Goal: Task Accomplishment & Management: Complete application form

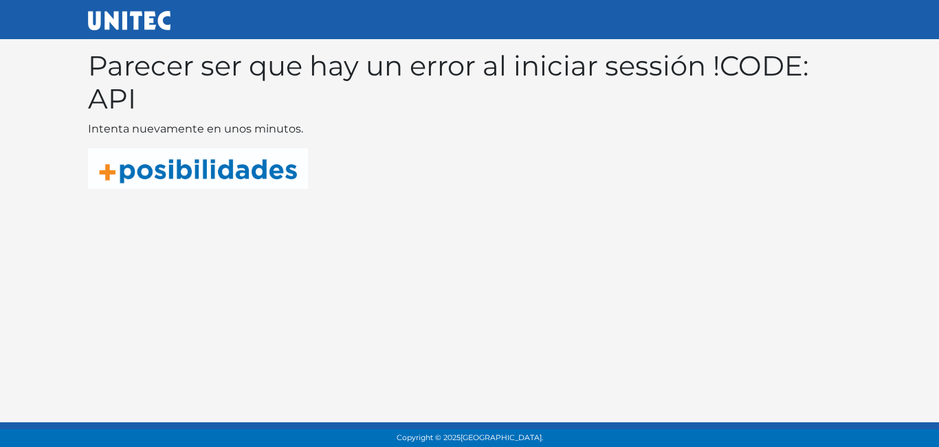
click at [242, 184] on img at bounding box center [198, 168] width 220 height 41
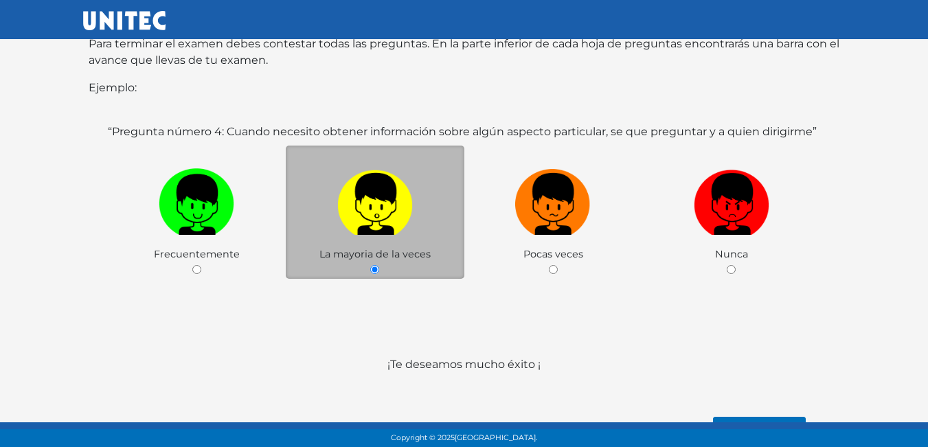
scroll to position [267, 0]
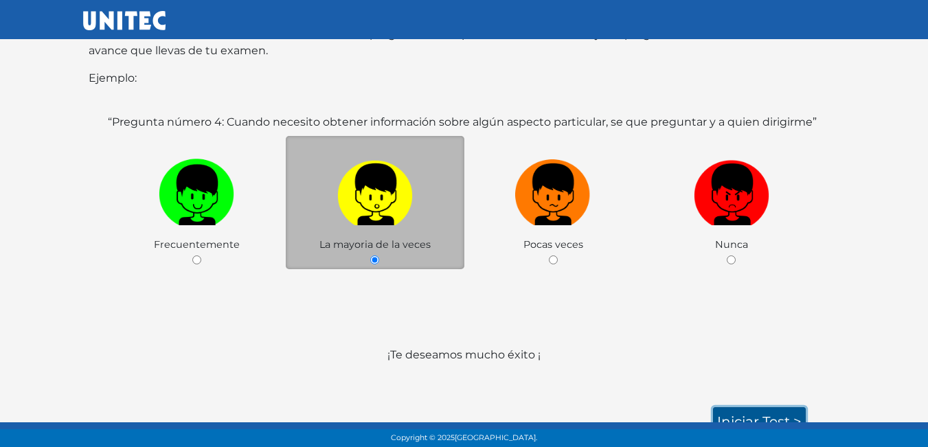
click at [761, 408] on link "Iniciar test >" at bounding box center [759, 422] width 93 height 29
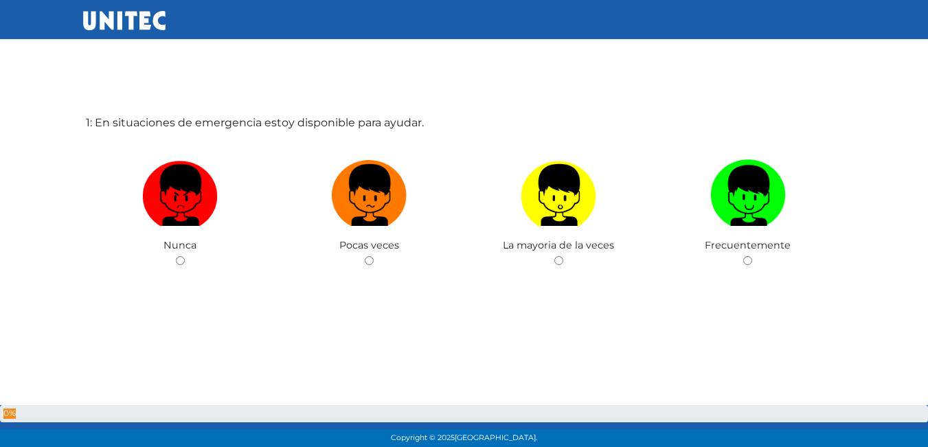
scroll to position [69, 0]
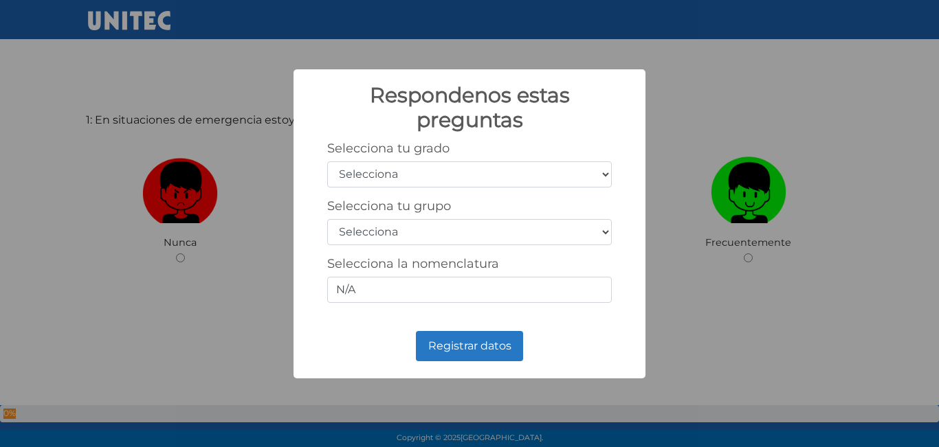
click at [592, 165] on select "Selecciona 1er grado 2do grado 3er grado 4to grado 5to grado 6to grado" at bounding box center [469, 174] width 285 height 26
select select "5"
click at [327, 161] on select "Selecciona 1er grado 2do grado 3er grado 4to grado 5to grado 6to grado" at bounding box center [469, 174] width 285 height 26
click at [575, 224] on select "Selecciona A B C D E F G H I J K L M N O P Q R S T U V W X Y Z" at bounding box center [469, 232] width 285 height 26
select select "b"
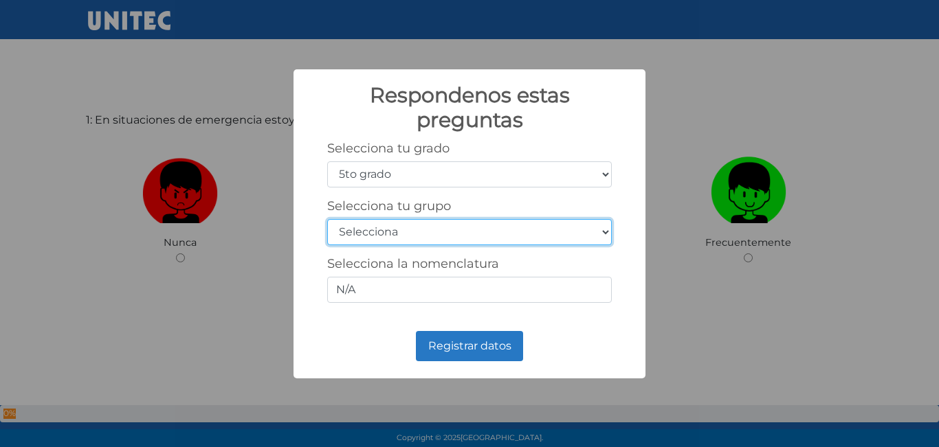
click at [327, 219] on select "Selecciona A B C D E F G H I J K L M N O P Q R S T U V W X Y Z" at bounding box center [469, 232] width 285 height 26
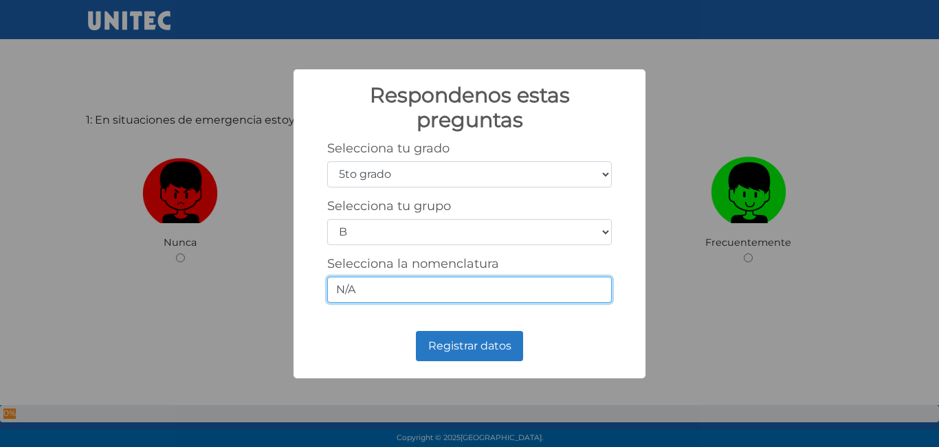
click at [535, 296] on input "N/A" at bounding box center [469, 290] width 285 height 26
type input "N"
type input "5-2"
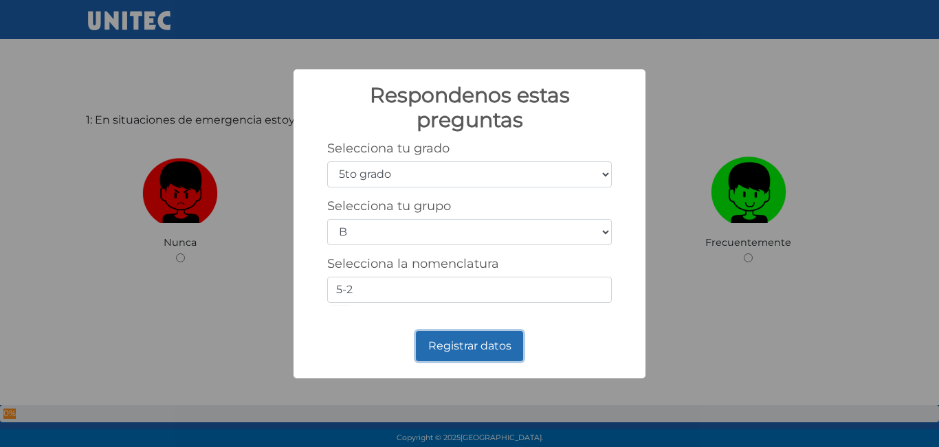
click at [487, 345] on button "Registrar datos" at bounding box center [469, 346] width 107 height 30
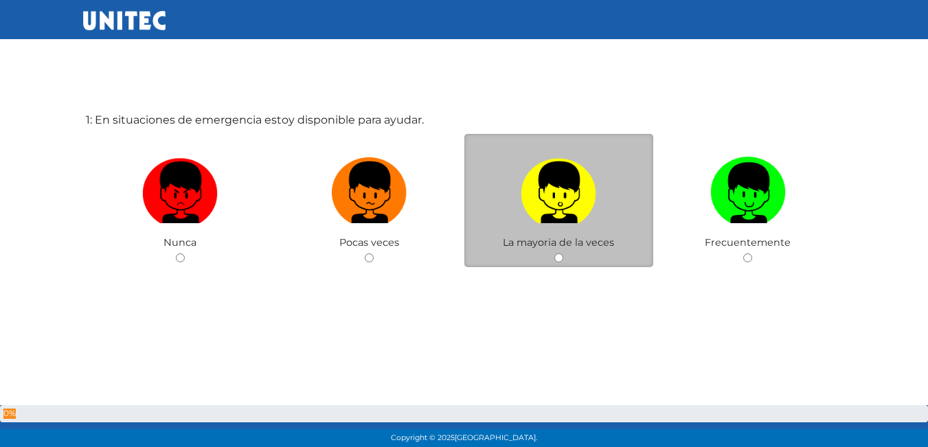
click at [568, 255] on div "La mayoria de la veces" at bounding box center [560, 201] width 190 height 134
click at [559, 249] on span "La mayoria de la veces" at bounding box center [558, 242] width 111 height 12
click at [558, 257] on input "radio" at bounding box center [559, 258] width 9 height 9
radio input "true"
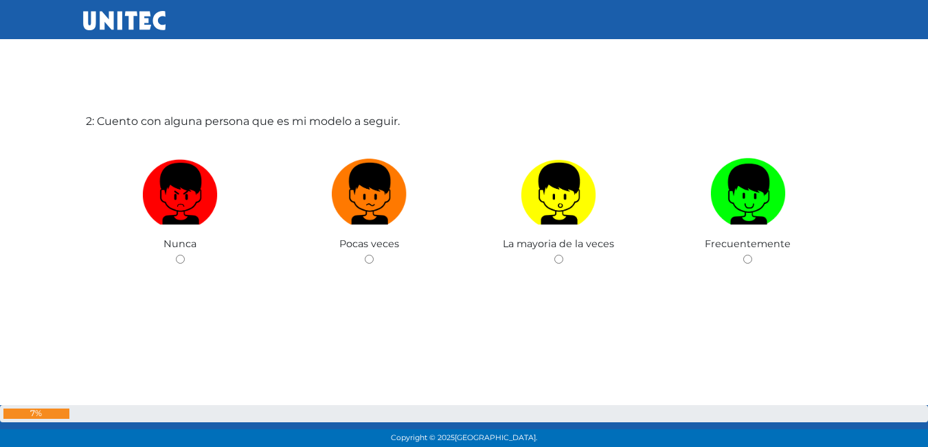
scroll to position [516, 0]
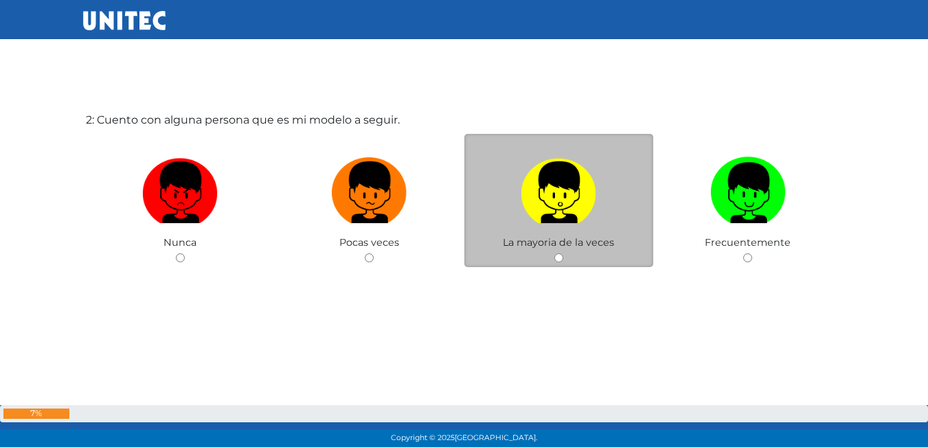
click at [558, 255] on input "radio" at bounding box center [559, 258] width 9 height 9
radio input "true"
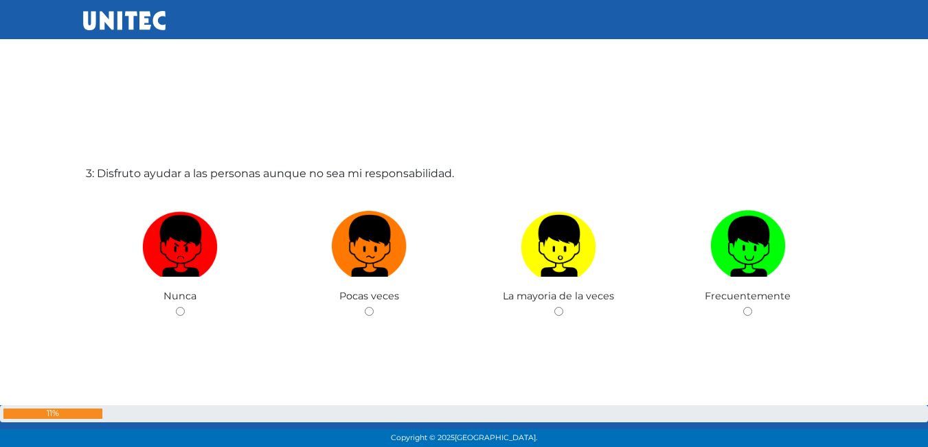
scroll to position [931, 0]
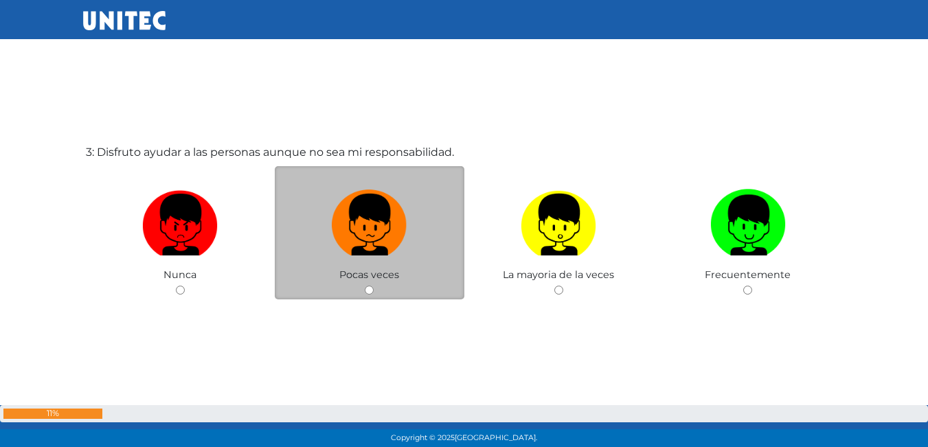
click at [369, 289] on input "radio" at bounding box center [369, 290] width 9 height 9
radio input "true"
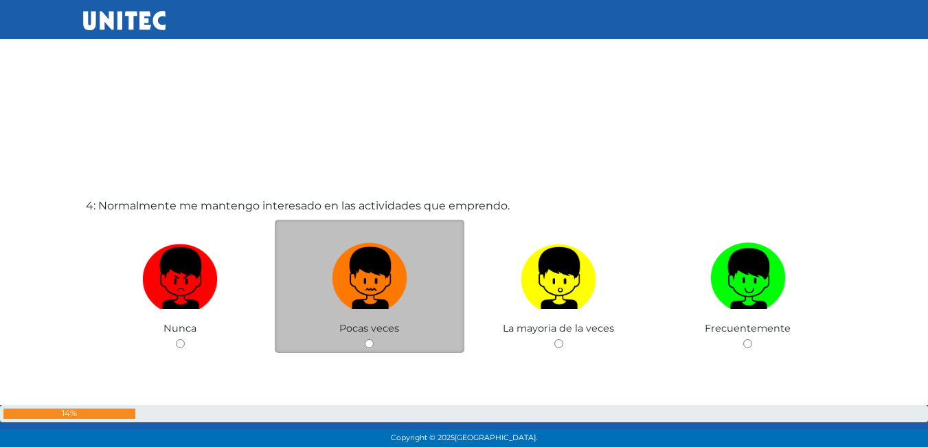
scroll to position [1346, 0]
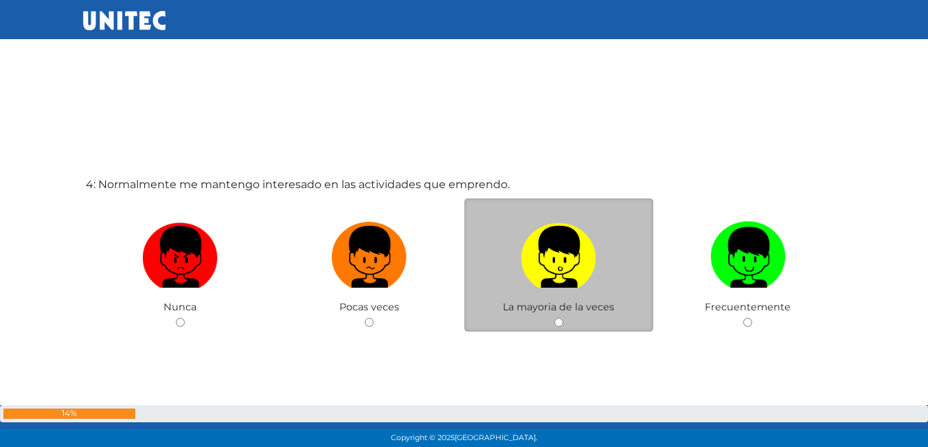
click at [558, 322] on input "radio" at bounding box center [559, 322] width 9 height 9
radio input "true"
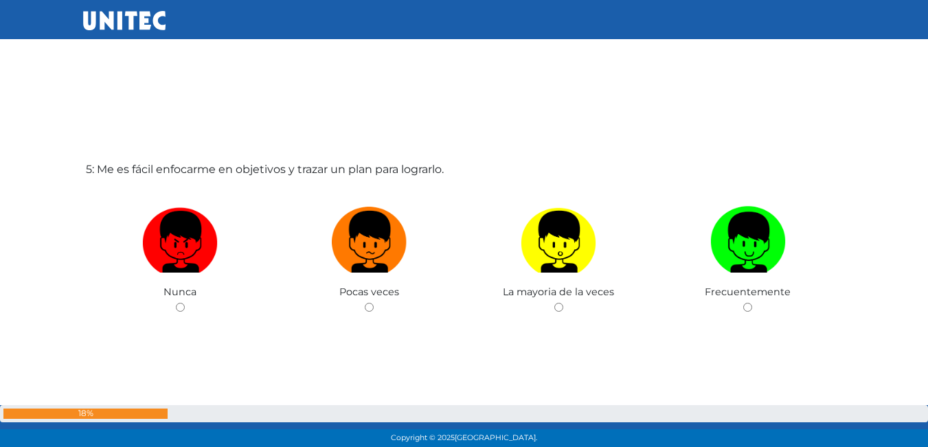
scroll to position [1829, 0]
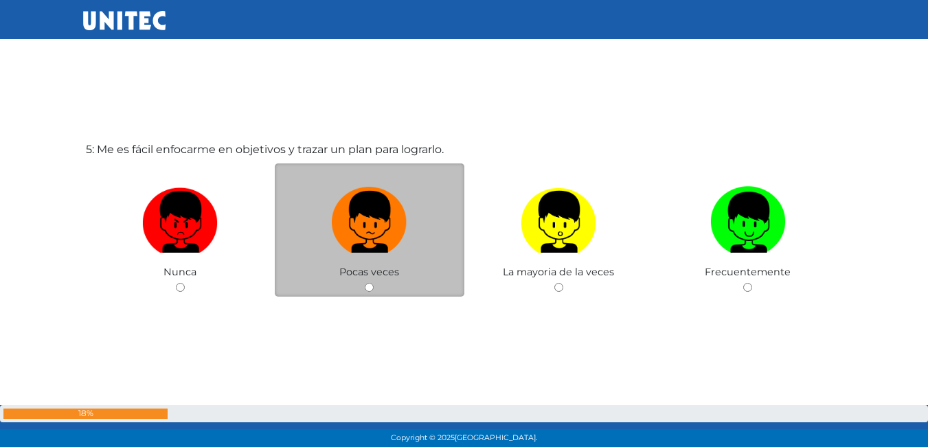
click at [370, 289] on input "radio" at bounding box center [369, 287] width 9 height 9
radio input "true"
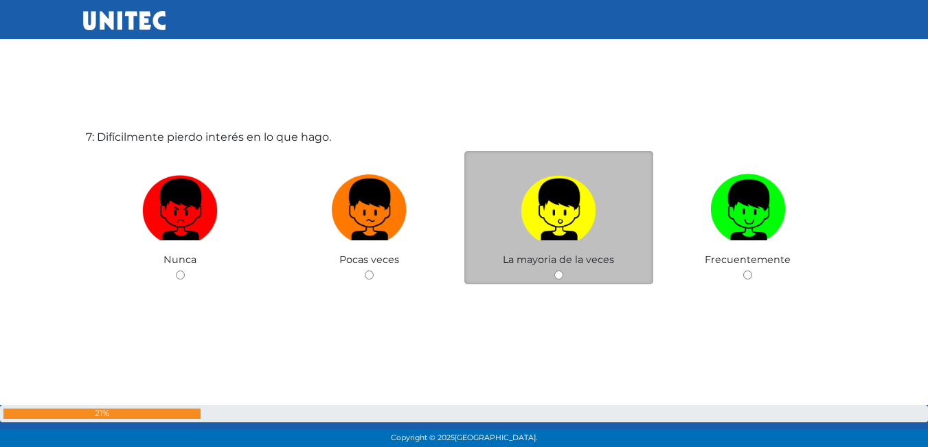
scroll to position [2787, 0]
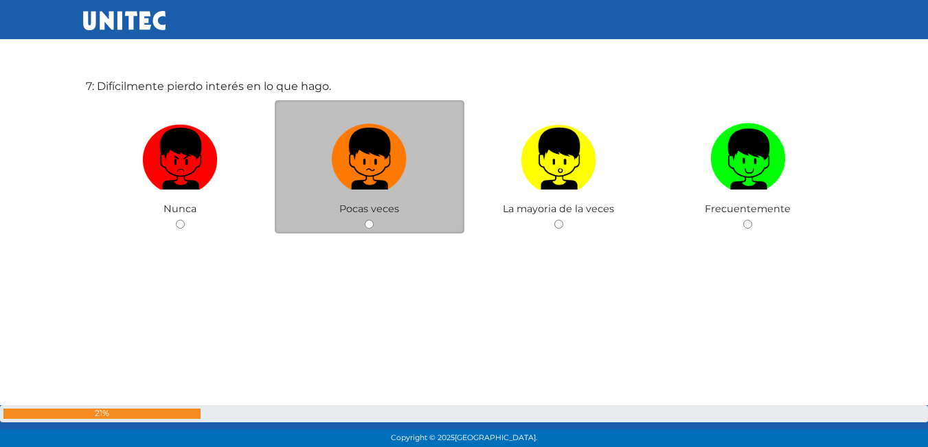
click at [373, 221] on input "radio" at bounding box center [369, 224] width 9 height 9
radio input "true"
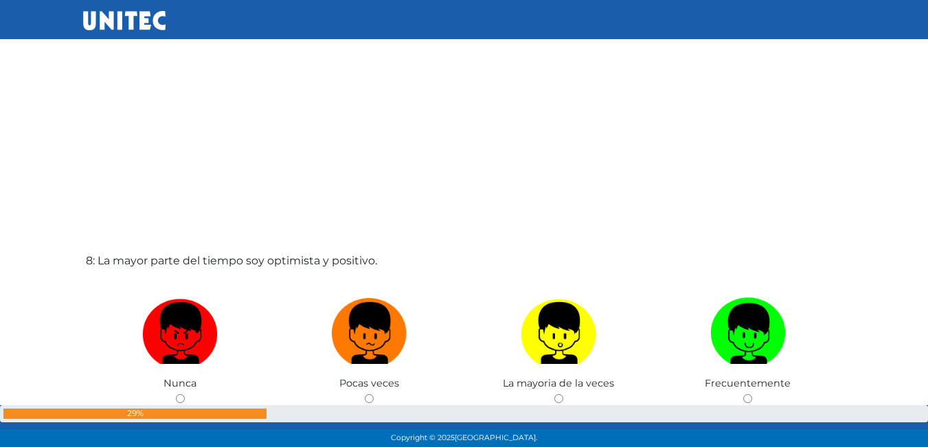
scroll to position [3128, 0]
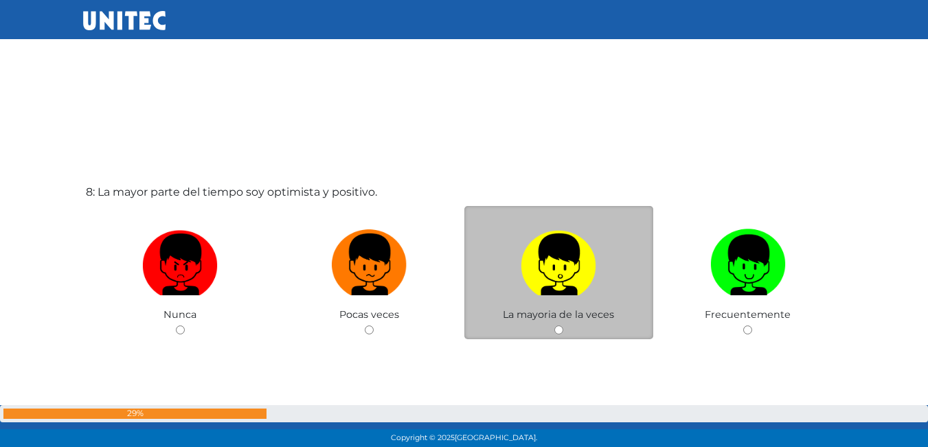
click at [559, 329] on input "radio" at bounding box center [559, 330] width 9 height 9
radio input "true"
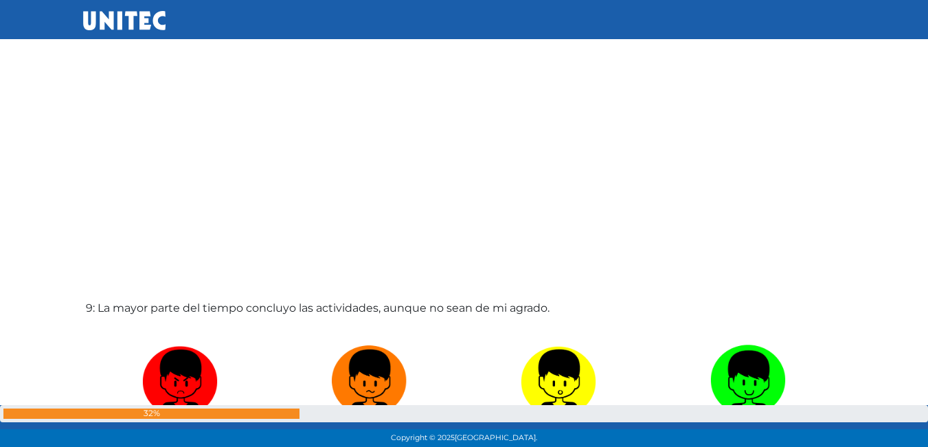
scroll to position [3593, 0]
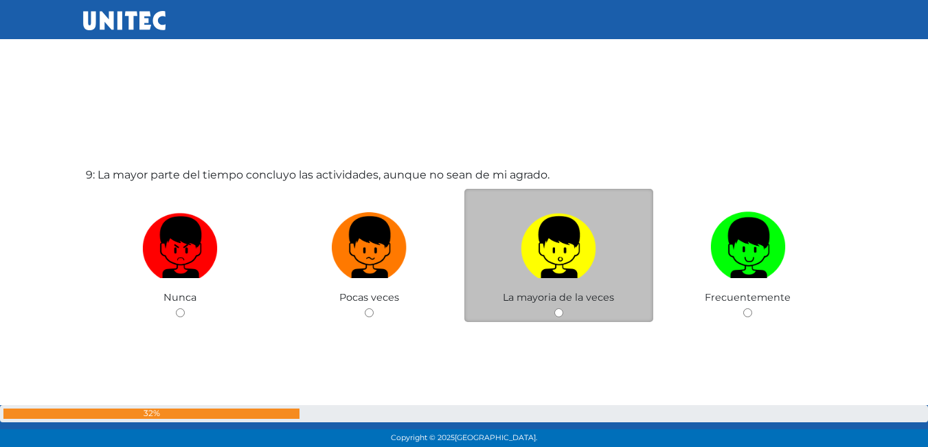
click at [555, 318] on div "La mayoria de la veces" at bounding box center [560, 256] width 190 height 134
click at [559, 313] on input "radio" at bounding box center [559, 313] width 9 height 9
radio input "true"
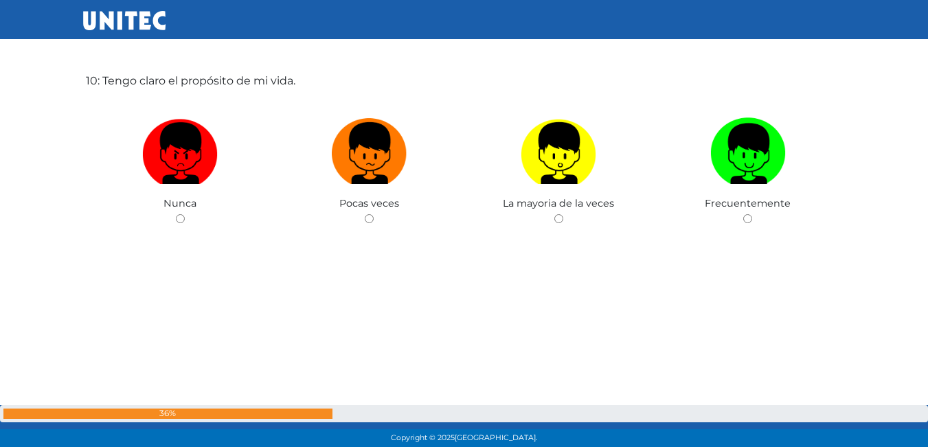
scroll to position [4148, 0]
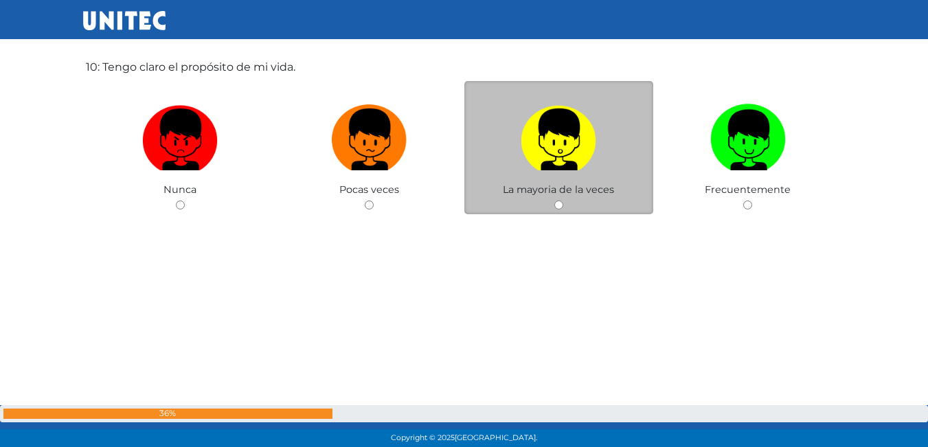
click at [550, 205] on div "La mayoria de la veces" at bounding box center [560, 148] width 190 height 134
click at [557, 205] on input "radio" at bounding box center [559, 205] width 9 height 9
radio input "true"
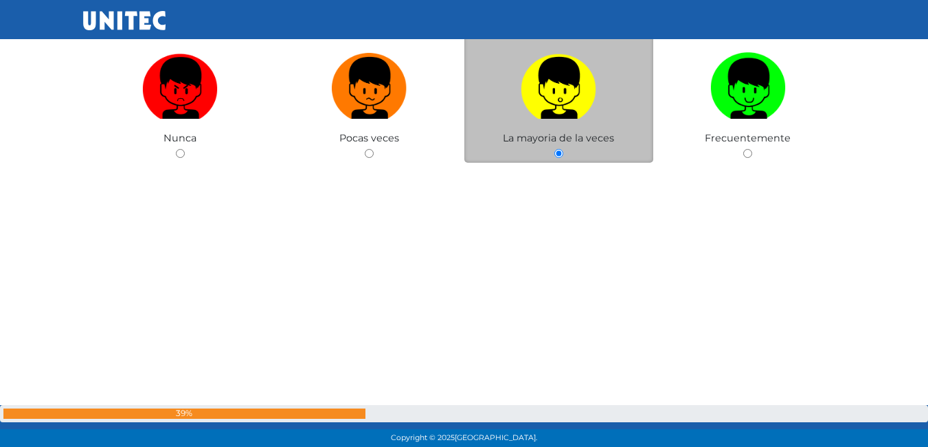
scroll to position [4423, 0]
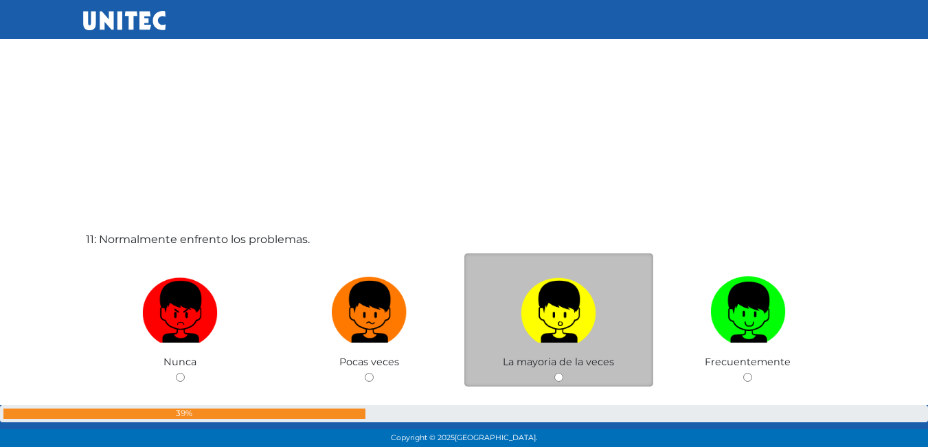
click at [561, 377] on input "radio" at bounding box center [559, 377] width 9 height 9
radio input "true"
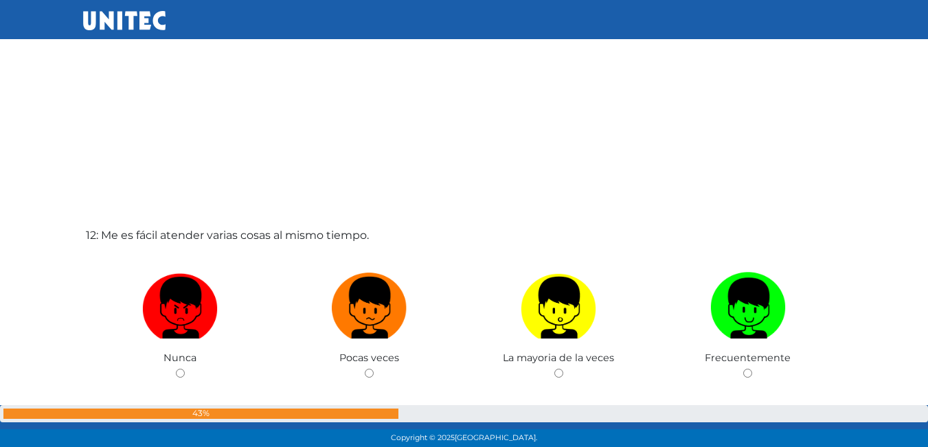
scroll to position [4879, 0]
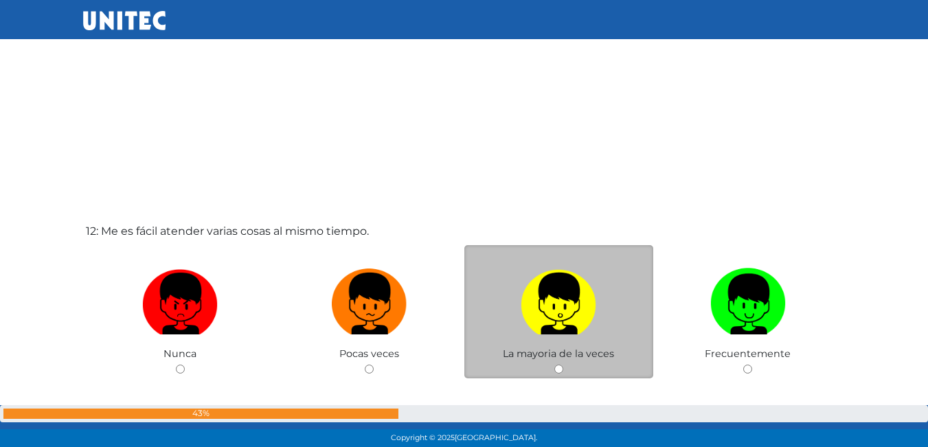
click at [559, 375] on div "La mayoria de la veces" at bounding box center [560, 312] width 190 height 134
click at [560, 366] on input "radio" at bounding box center [559, 369] width 9 height 9
radio input "true"
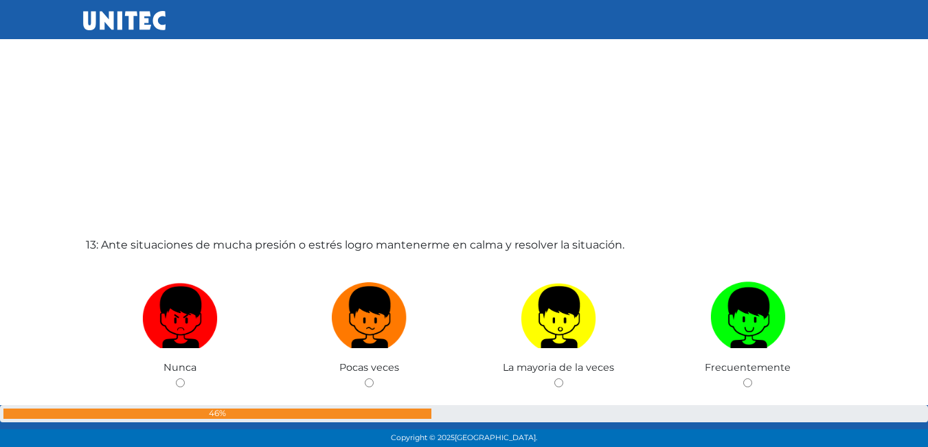
scroll to position [5360, 0]
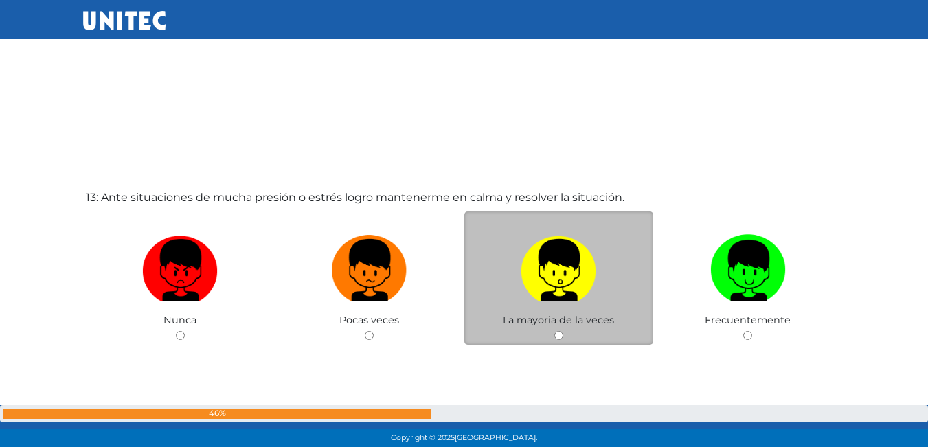
click at [559, 334] on input "radio" at bounding box center [559, 335] width 9 height 9
radio input "true"
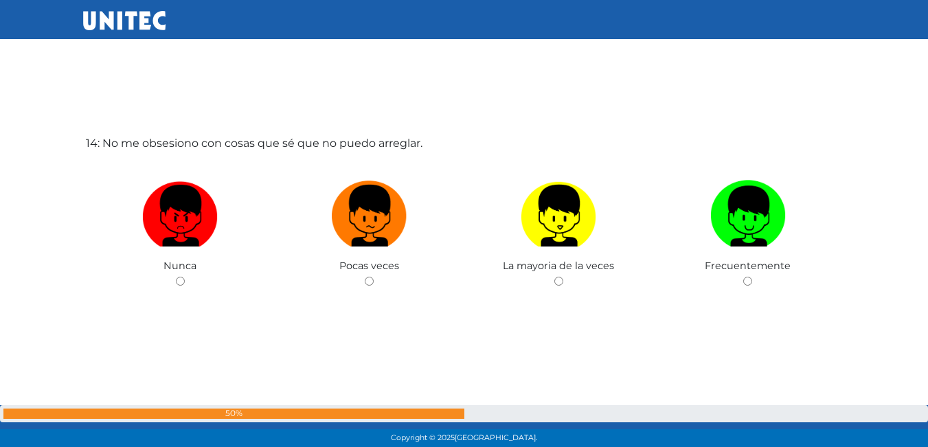
scroll to position [5885, 0]
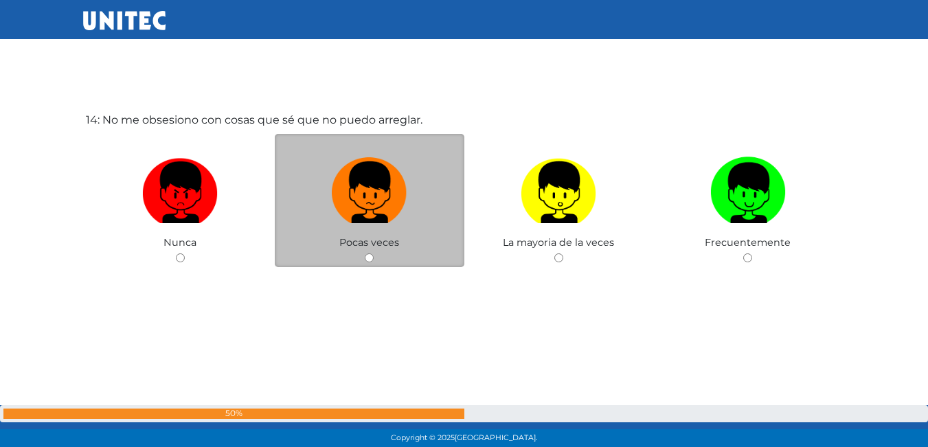
click at [366, 250] on div "Pocas veces" at bounding box center [370, 201] width 190 height 134
click at [368, 257] on input "radio" at bounding box center [369, 258] width 9 height 9
radio input "true"
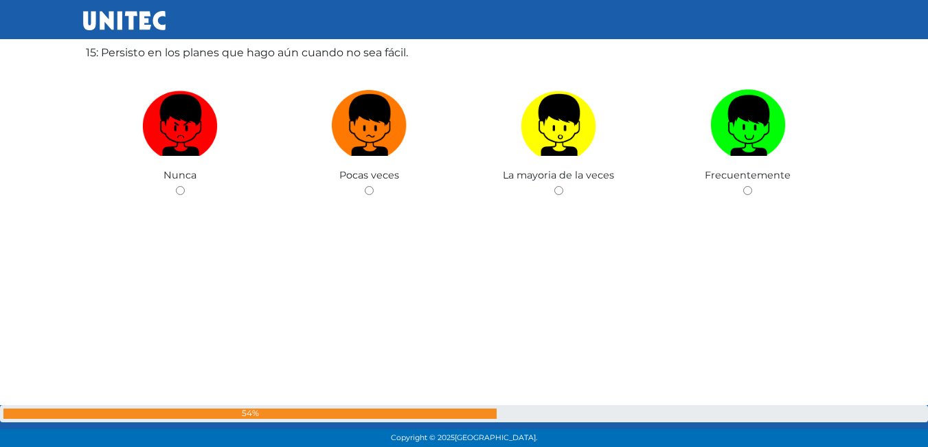
scroll to position [6331, 0]
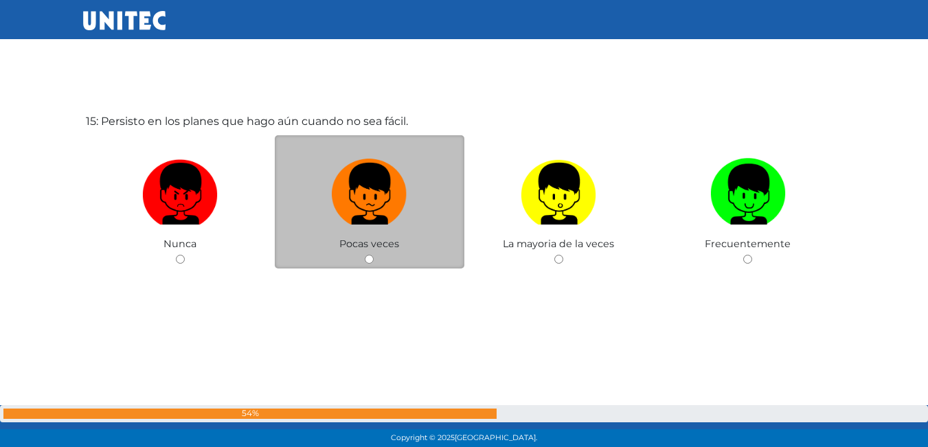
click at [368, 257] on input "radio" at bounding box center [369, 259] width 9 height 9
radio input "true"
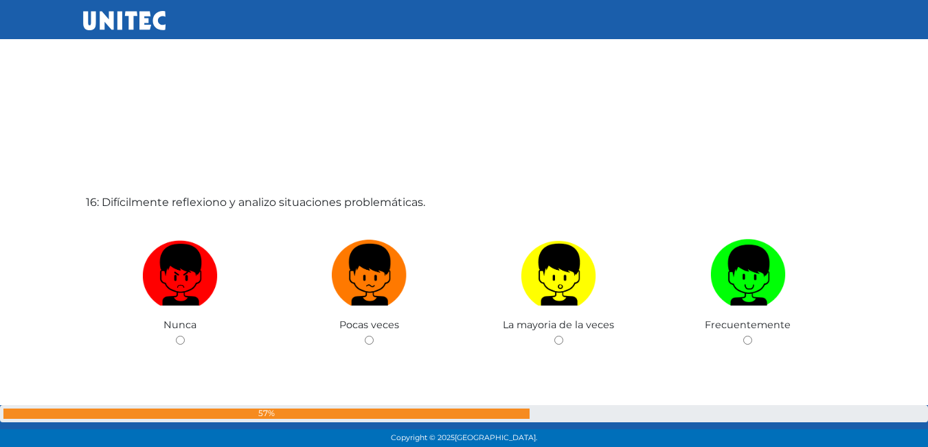
scroll to position [6721, 0]
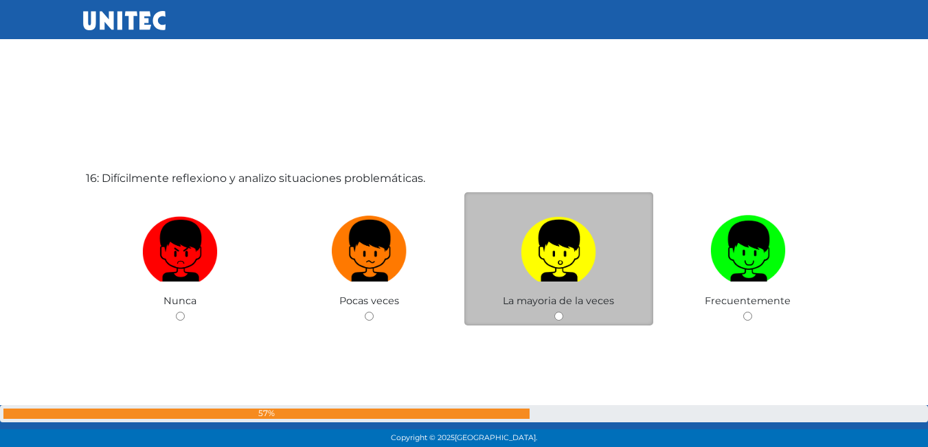
click at [556, 316] on input "radio" at bounding box center [559, 316] width 9 height 9
radio input "true"
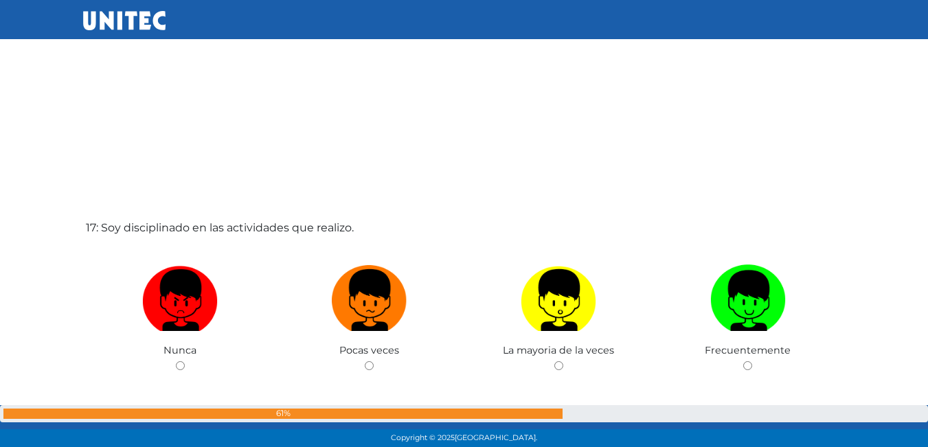
scroll to position [7133, 0]
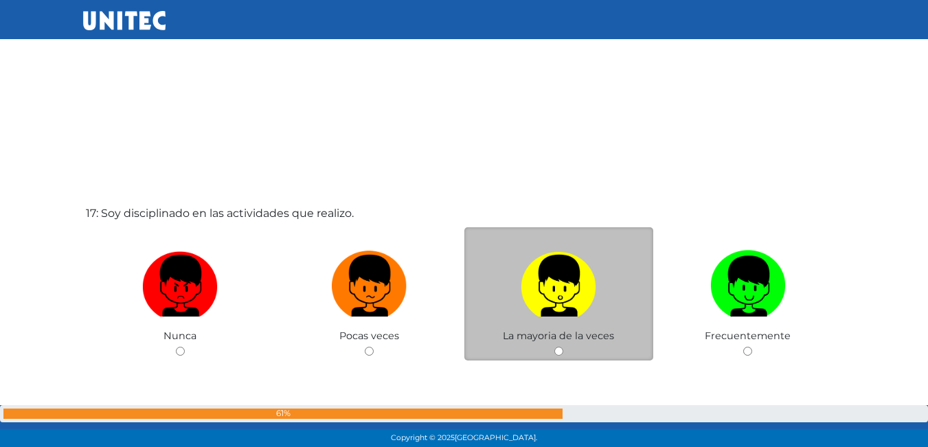
click at [559, 350] on input "radio" at bounding box center [559, 351] width 9 height 9
radio input "true"
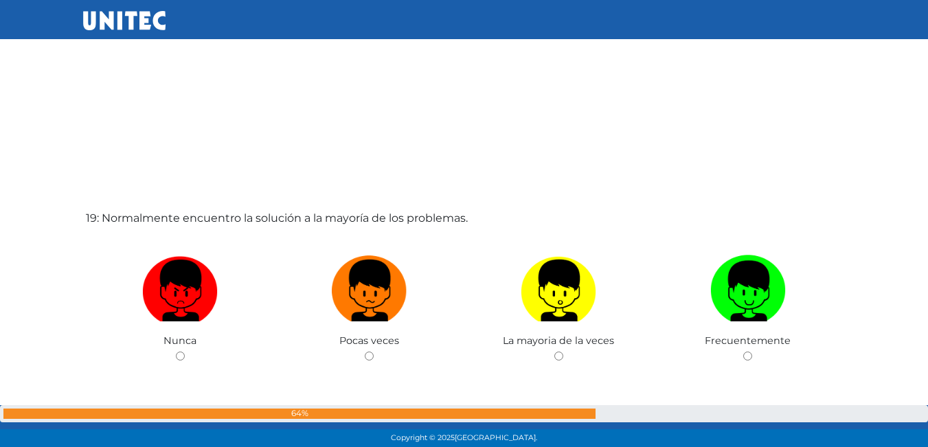
scroll to position [8043, 0]
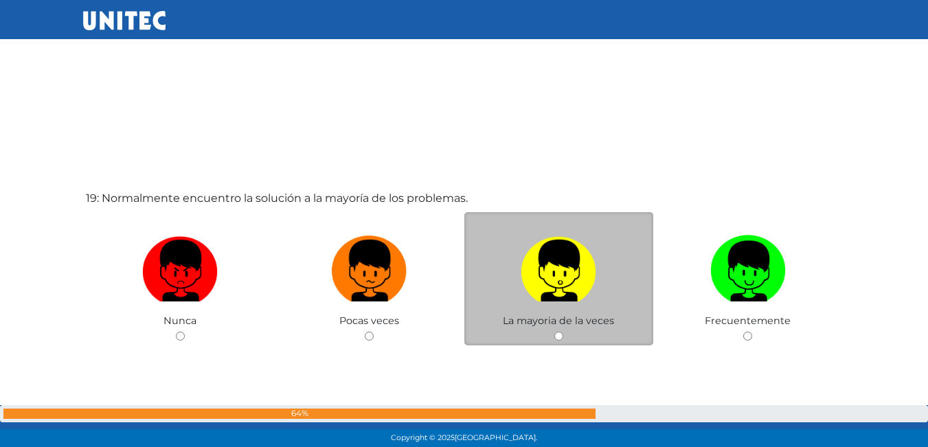
click at [558, 337] on input "radio" at bounding box center [559, 336] width 9 height 9
radio input "true"
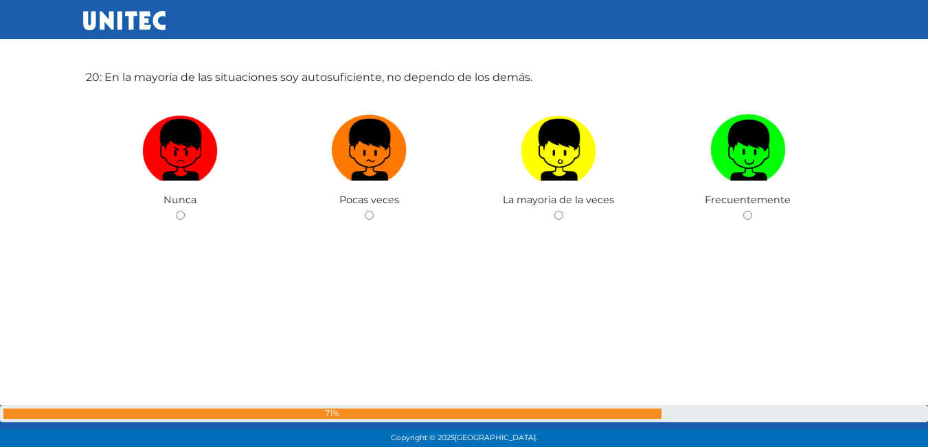
scroll to position [8600, 0]
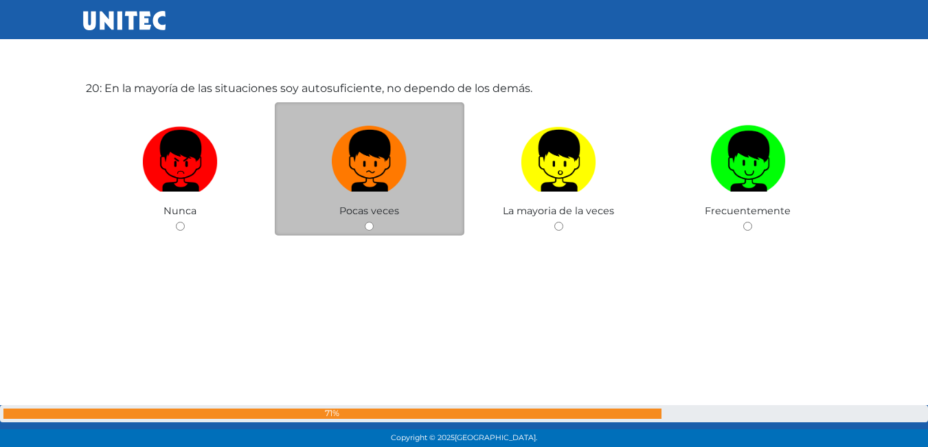
click at [364, 231] on div "Pocas veces" at bounding box center [370, 169] width 190 height 134
click at [370, 225] on input "radio" at bounding box center [369, 226] width 9 height 9
radio input "true"
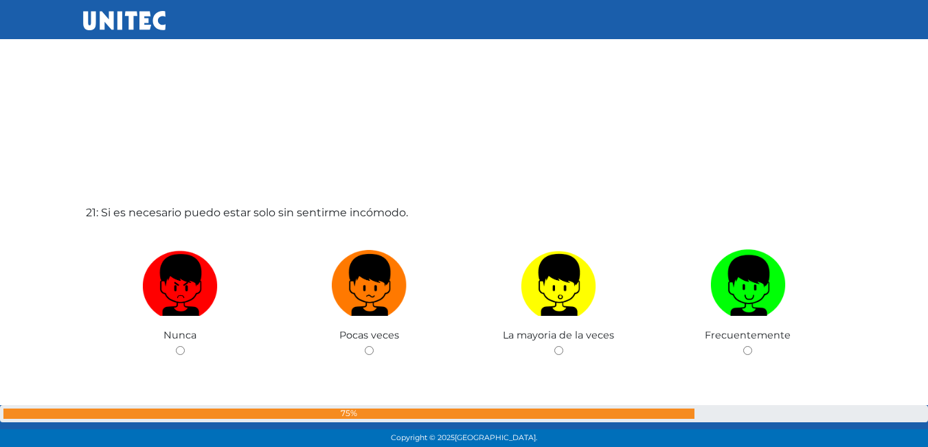
scroll to position [8944, 0]
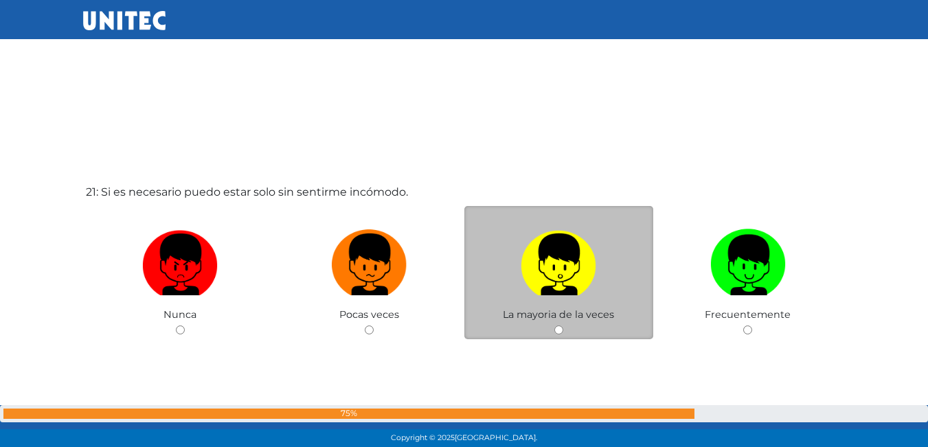
click at [557, 330] on input "radio" at bounding box center [559, 330] width 9 height 9
radio input "true"
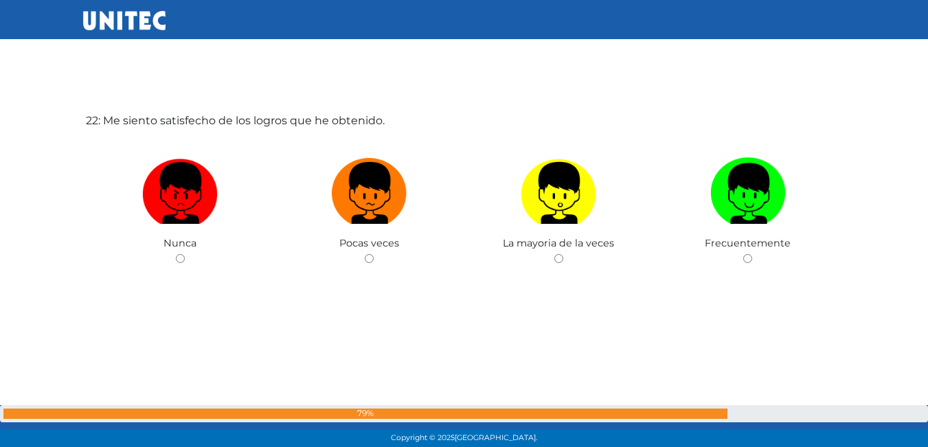
scroll to position [9464, 0]
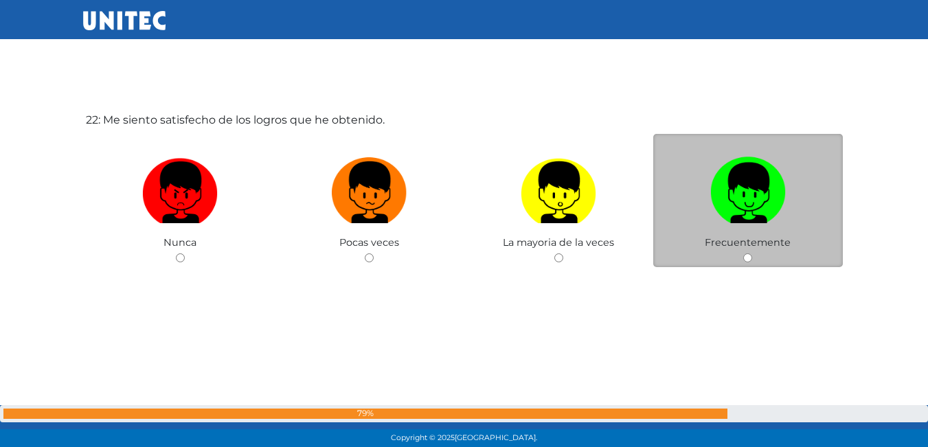
click at [747, 259] on input "radio" at bounding box center [748, 258] width 9 height 9
radio input "true"
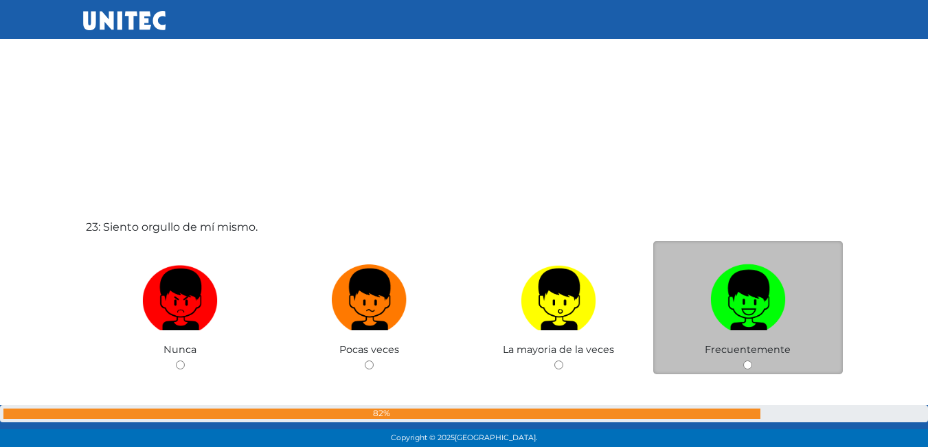
scroll to position [9849, 0]
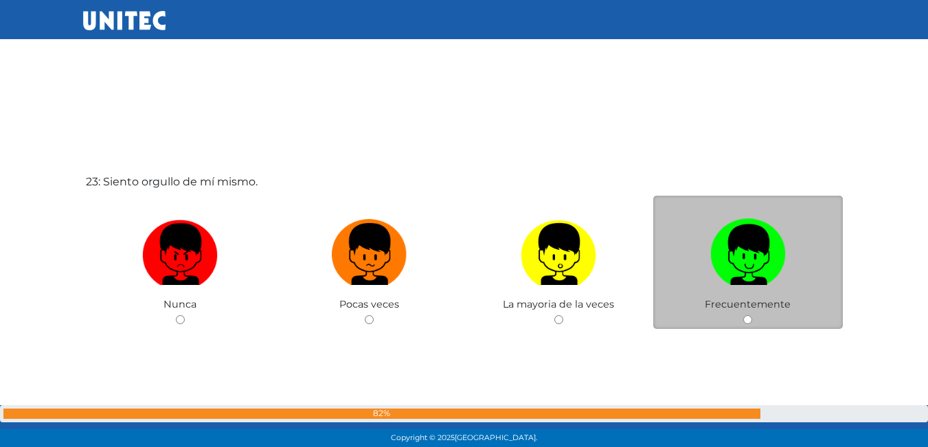
click at [750, 317] on input "radio" at bounding box center [748, 319] width 9 height 9
radio input "true"
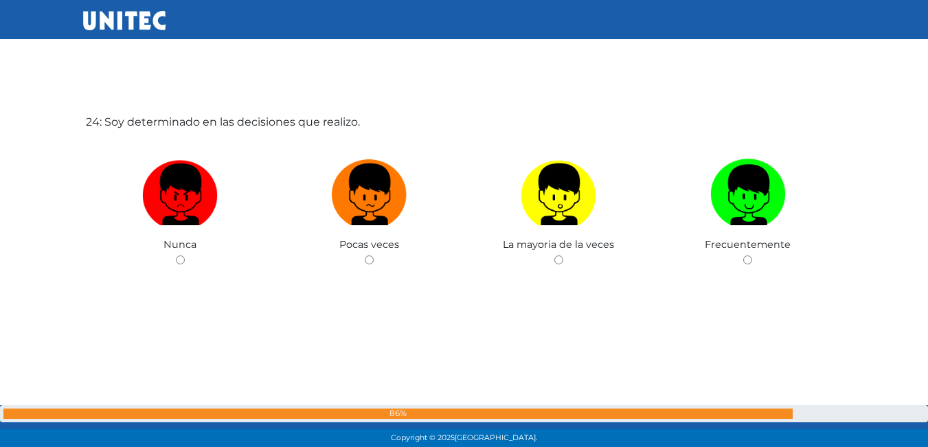
scroll to position [10358, 0]
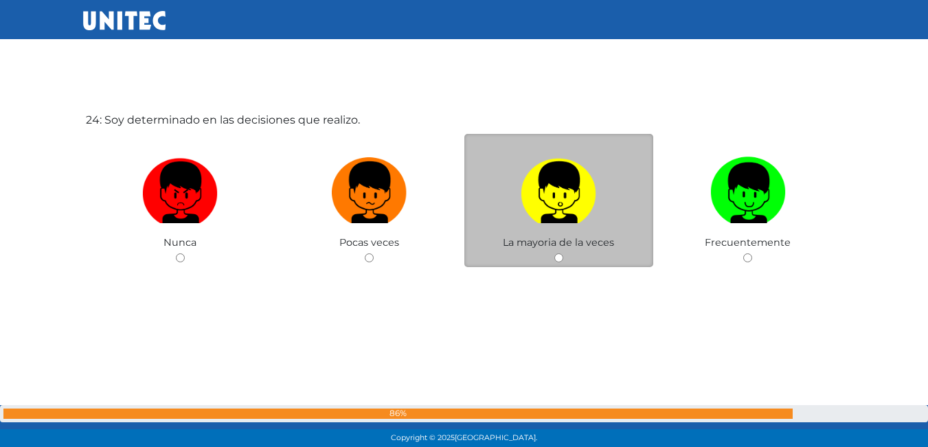
click at [555, 256] on input "radio" at bounding box center [559, 258] width 9 height 9
radio input "true"
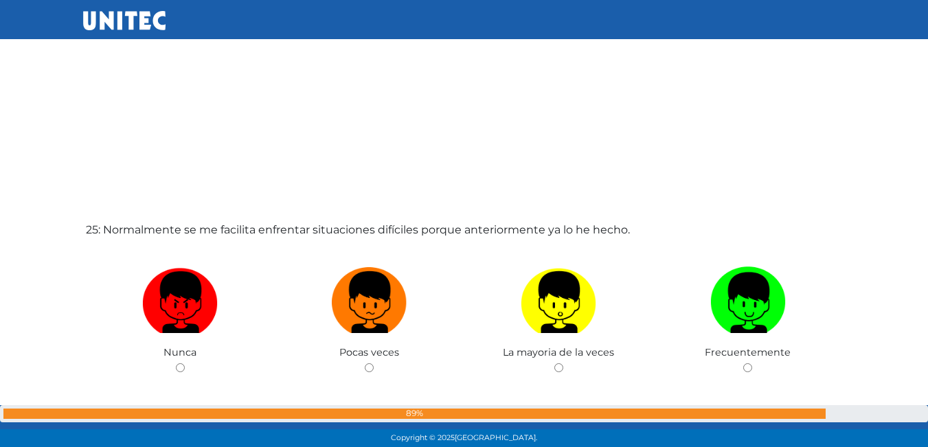
scroll to position [10704, 0]
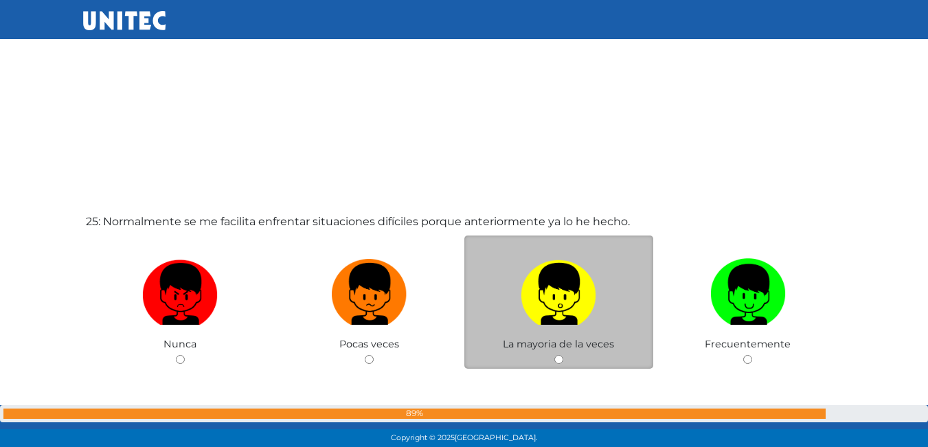
click at [560, 359] on input "radio" at bounding box center [559, 359] width 9 height 9
radio input "true"
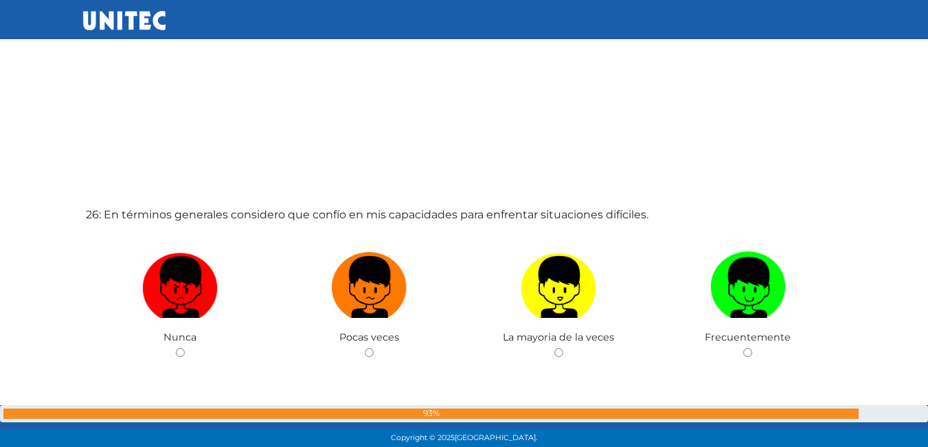
scroll to position [11227, 0]
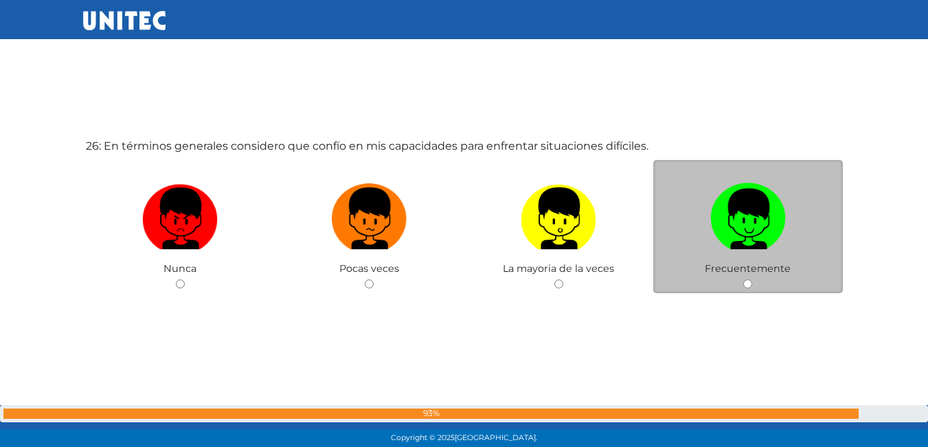
click at [752, 282] on input "radio" at bounding box center [748, 284] width 9 height 9
radio input "true"
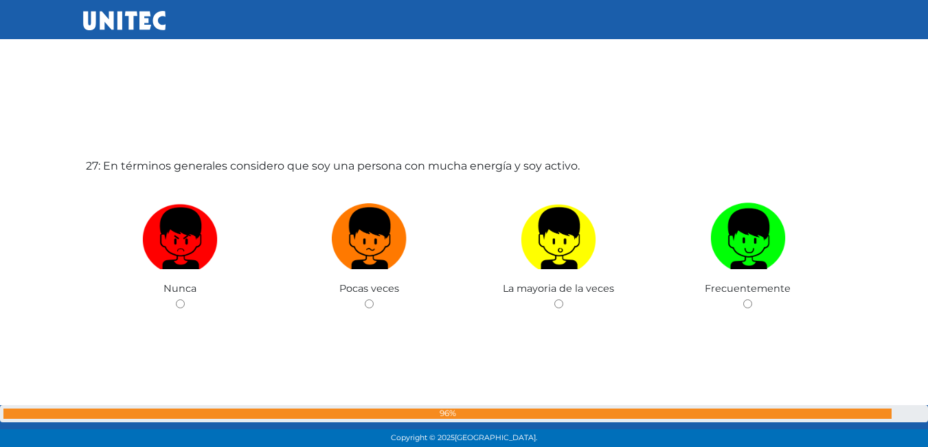
scroll to position [11677, 0]
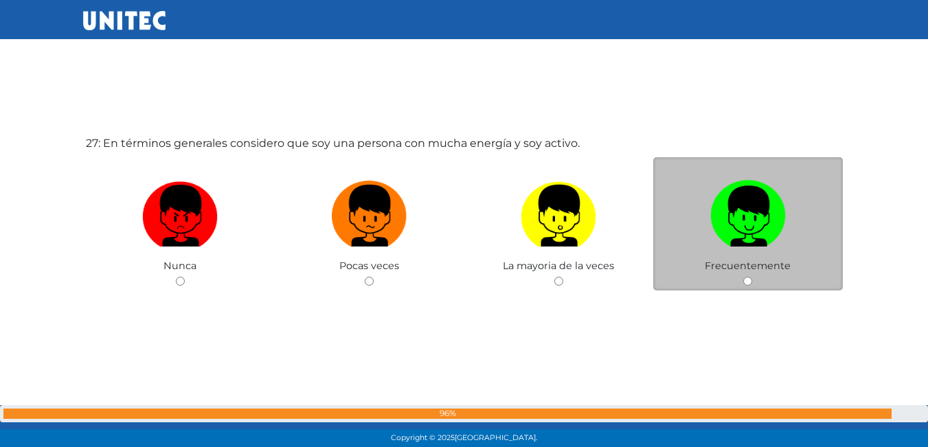
click at [749, 283] on input "radio" at bounding box center [748, 281] width 9 height 9
radio input "true"
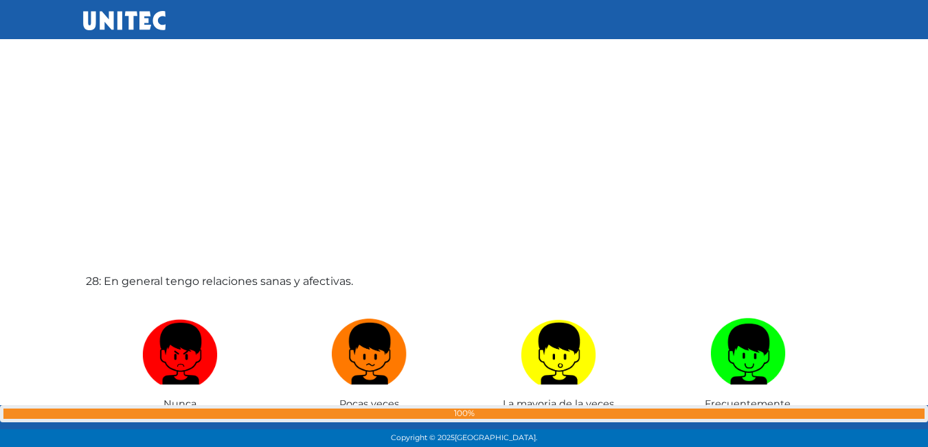
scroll to position [12010, 0]
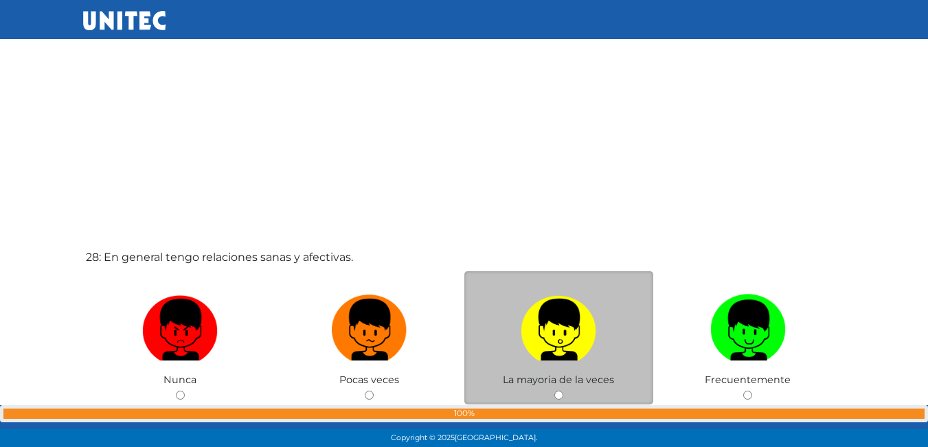
click at [557, 389] on div "La mayoria de la veces" at bounding box center [560, 338] width 190 height 134
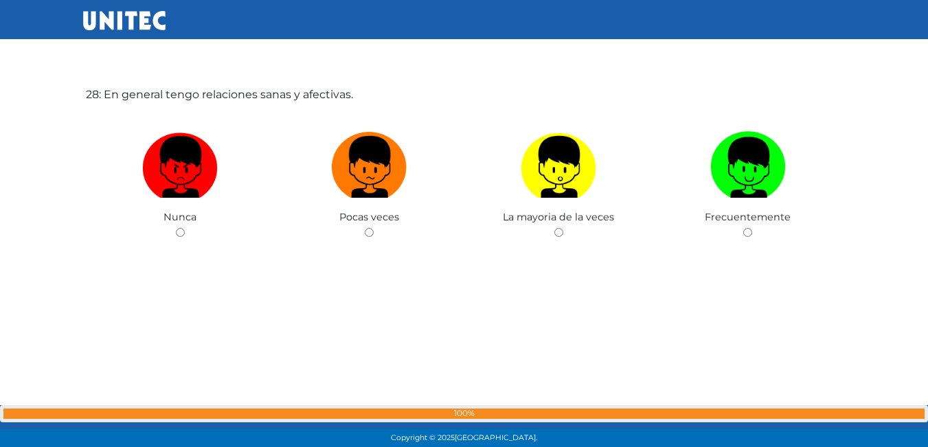
scroll to position [12217, 0]
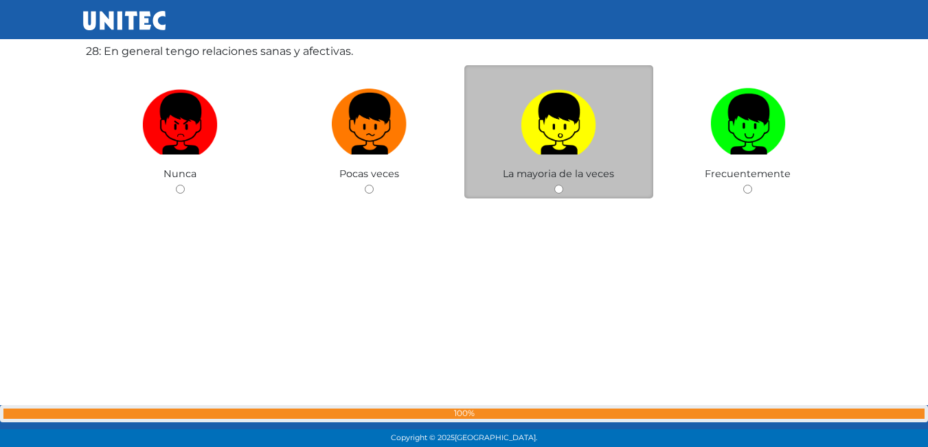
click at [559, 186] on input "radio" at bounding box center [559, 189] width 9 height 9
radio input "true"
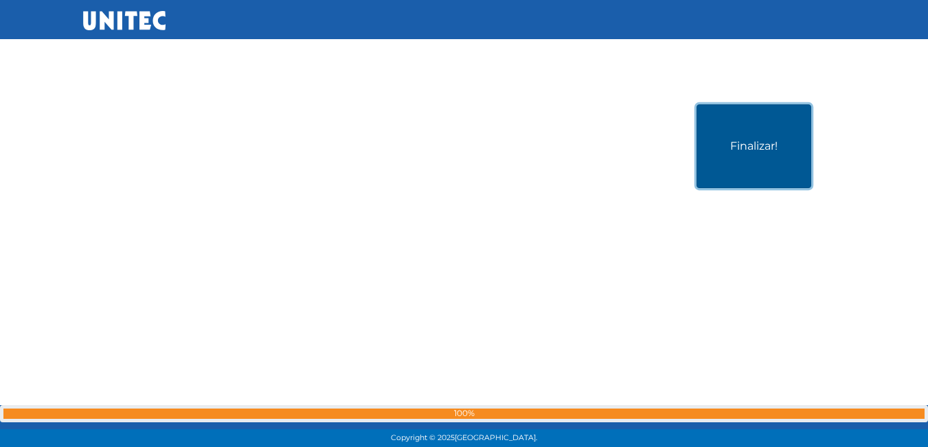
click at [759, 136] on button "Finalizar!" at bounding box center [754, 146] width 115 height 84
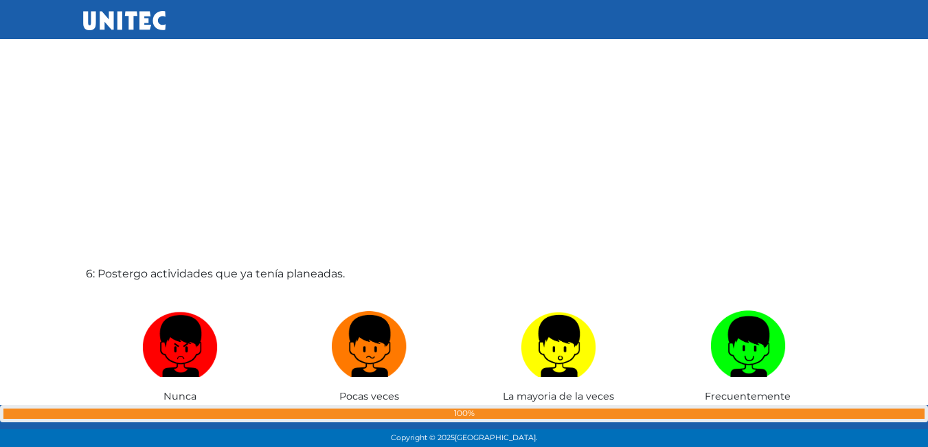
scroll to position [2124, 0]
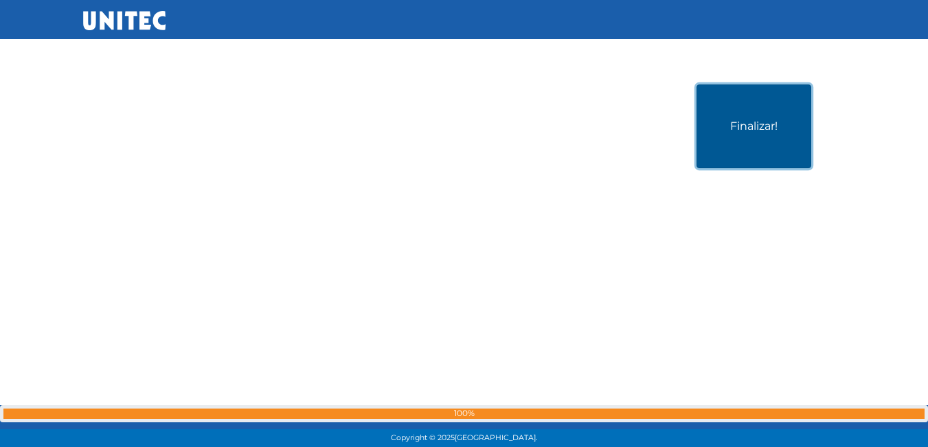
click at [768, 139] on button "Finalizar!" at bounding box center [754, 127] width 115 height 84
